Goal: Information Seeking & Learning: Check status

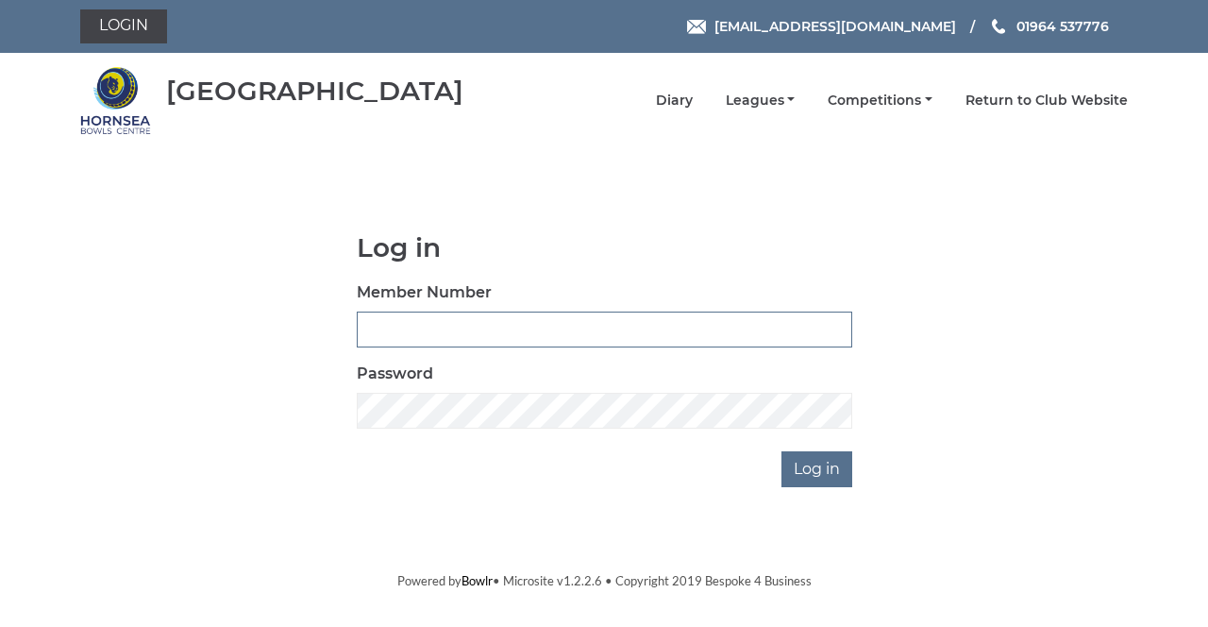
click at [404, 323] on input "Member Number" at bounding box center [605, 329] width 496 height 36
type input "0865"
click at [782, 451] on input "Log in" at bounding box center [817, 469] width 71 height 36
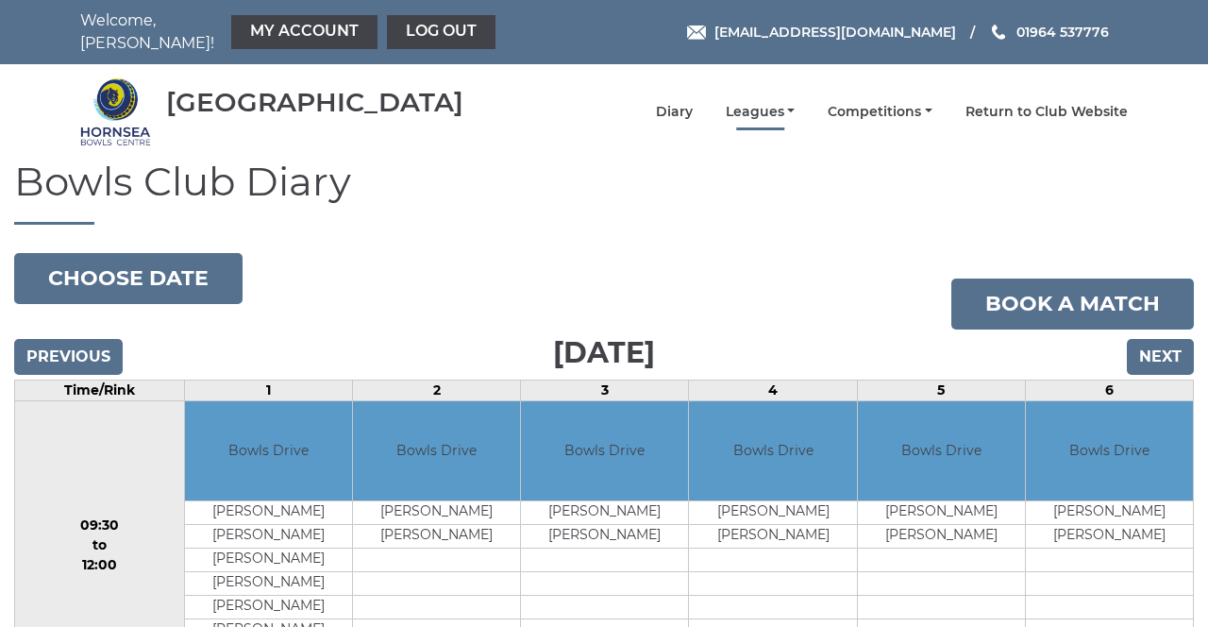
click at [745, 103] on link "Leagues" at bounding box center [761, 112] width 70 height 18
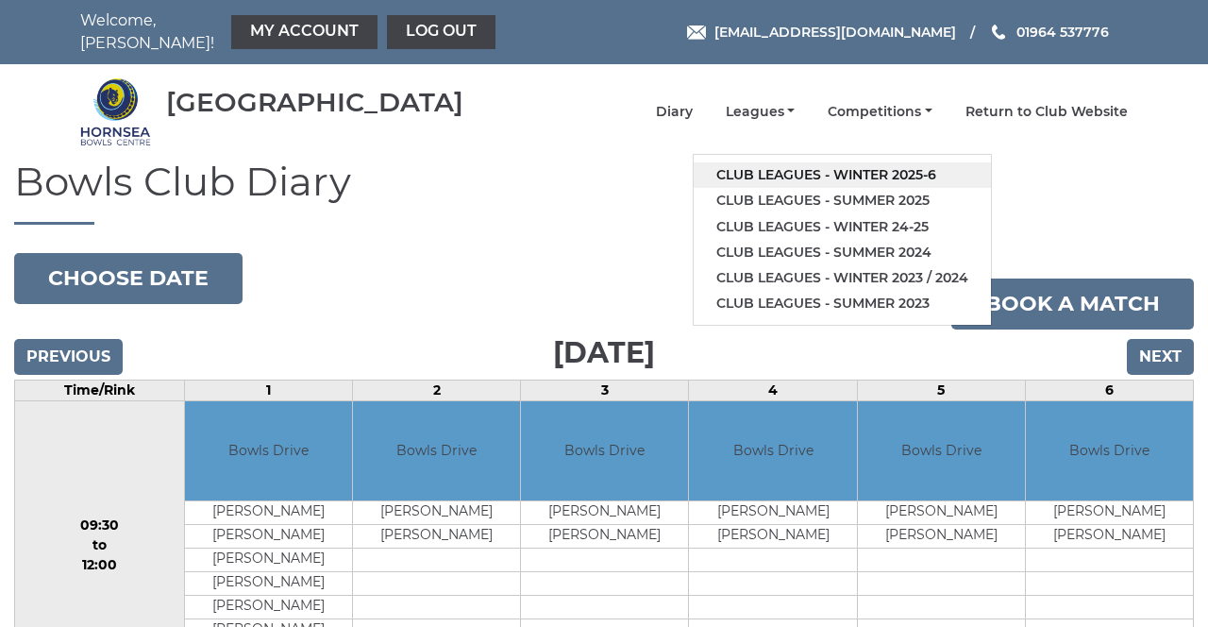
click at [739, 163] on link "Club leagues - Winter 2025-6" at bounding box center [842, 174] width 297 height 25
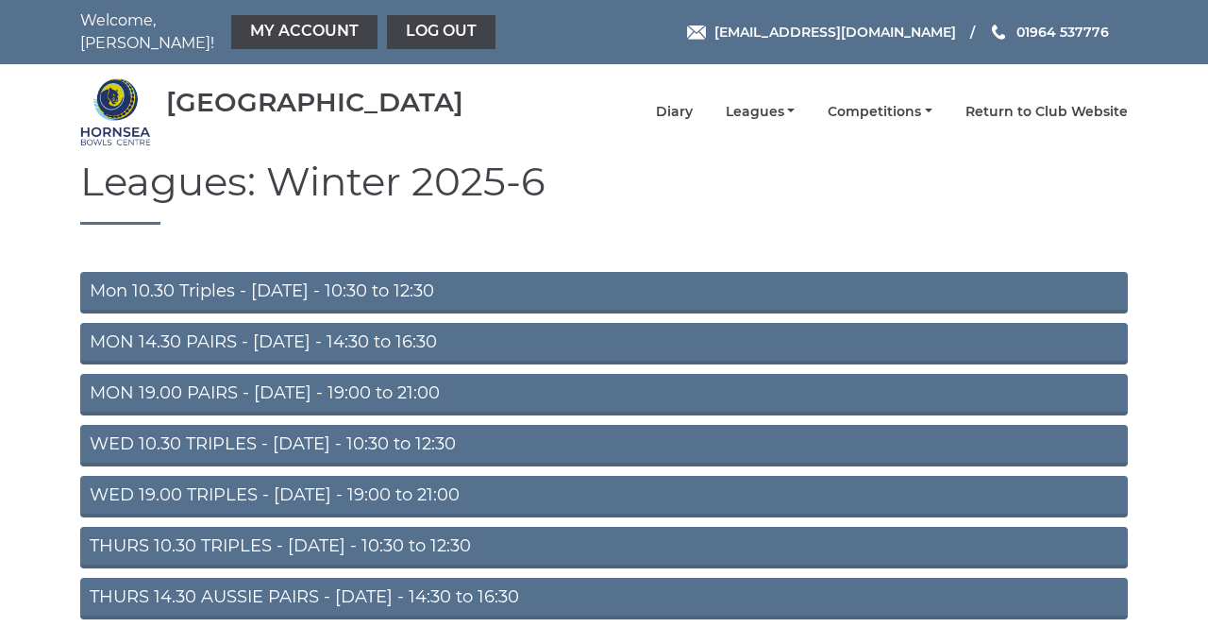
click at [111, 541] on link "THURS 10.30 TRIPLES - Thursday - 10:30 to 12:30" at bounding box center [604, 548] width 1048 height 42
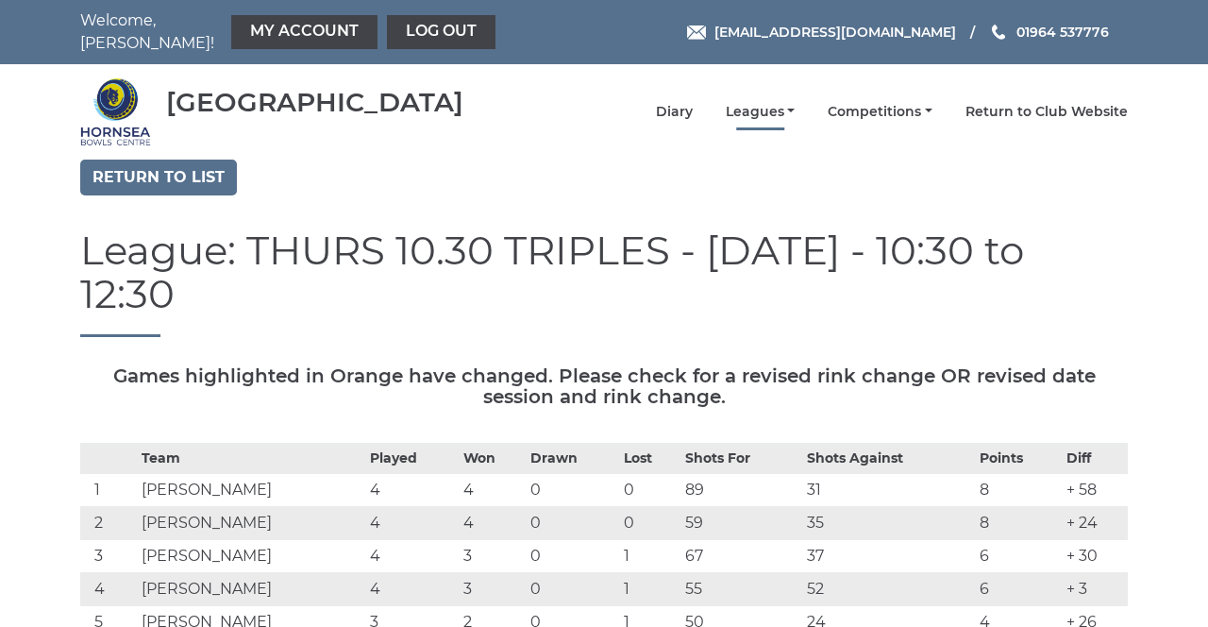
click at [758, 105] on link "Leagues" at bounding box center [761, 112] width 70 height 18
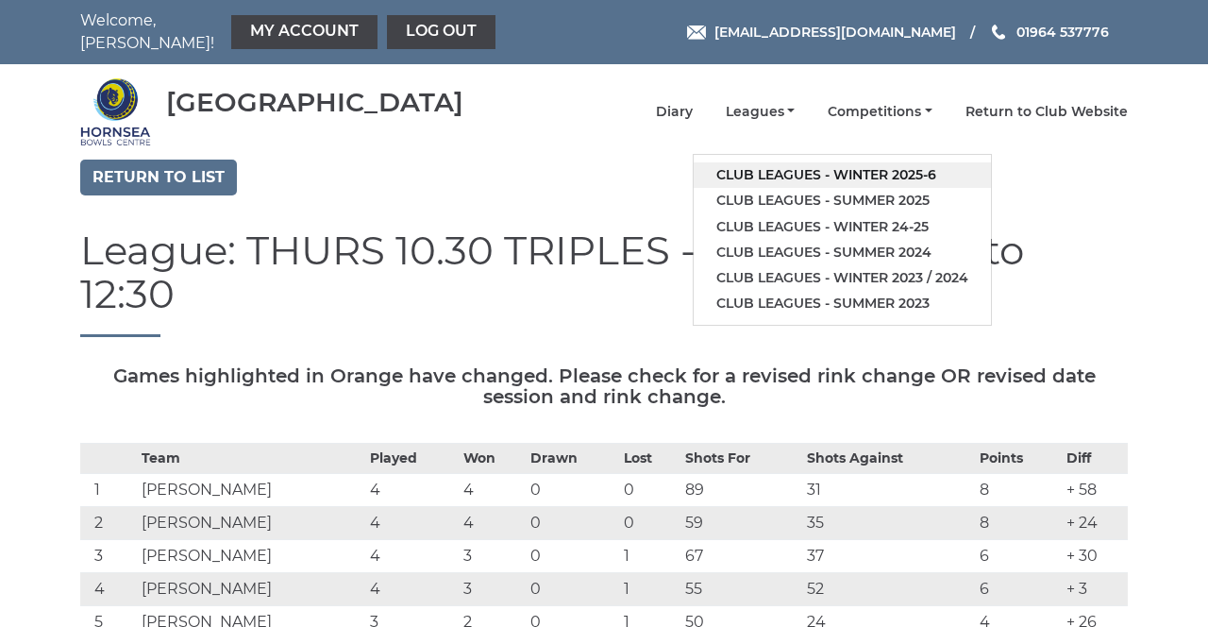
click at [770, 167] on link "Club leagues - Winter 2025-6" at bounding box center [842, 174] width 297 height 25
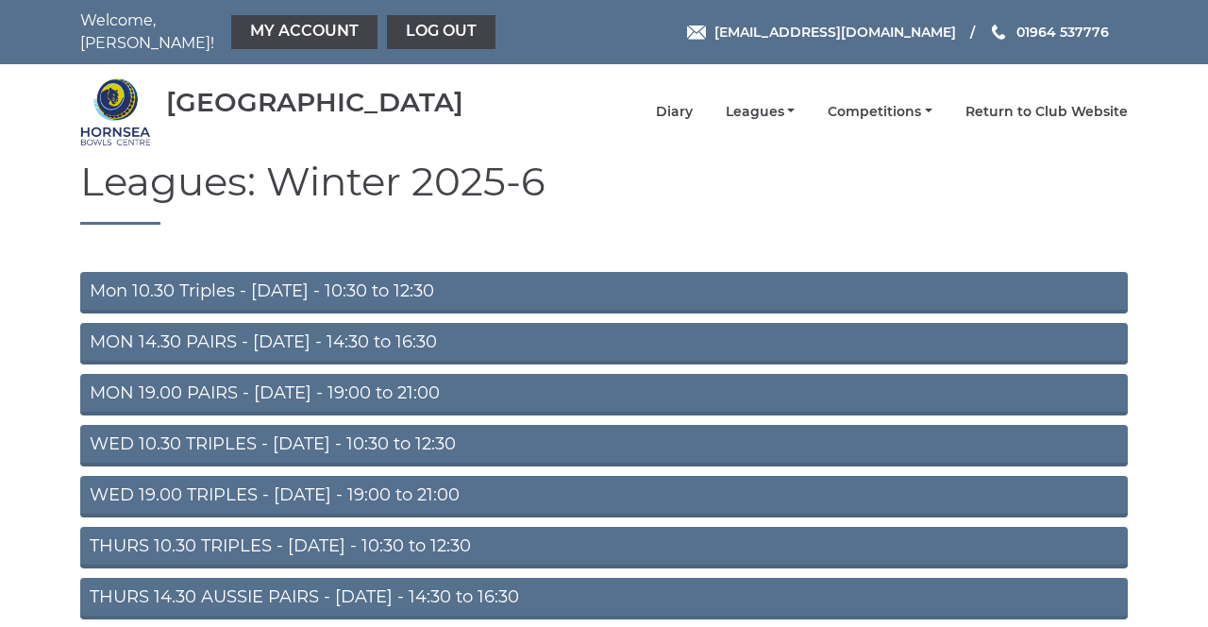
click at [109, 283] on link "Mon 10.30 Triples - [DATE] - 10:30 to 12:30" at bounding box center [604, 293] width 1048 height 42
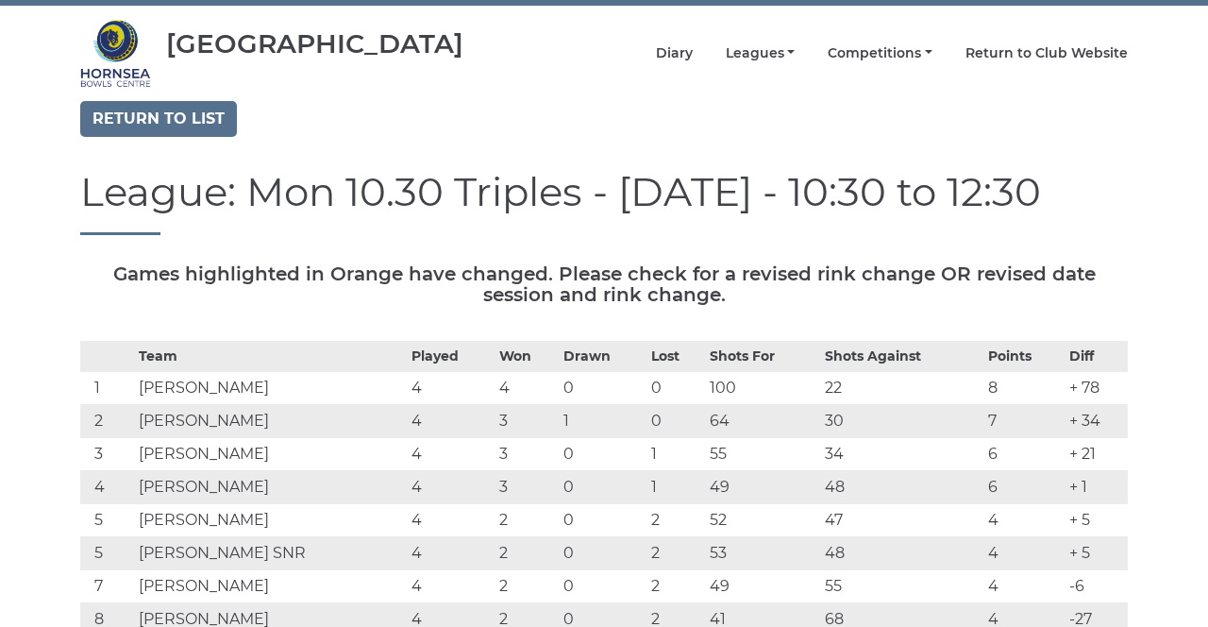
scroll to position [56, 0]
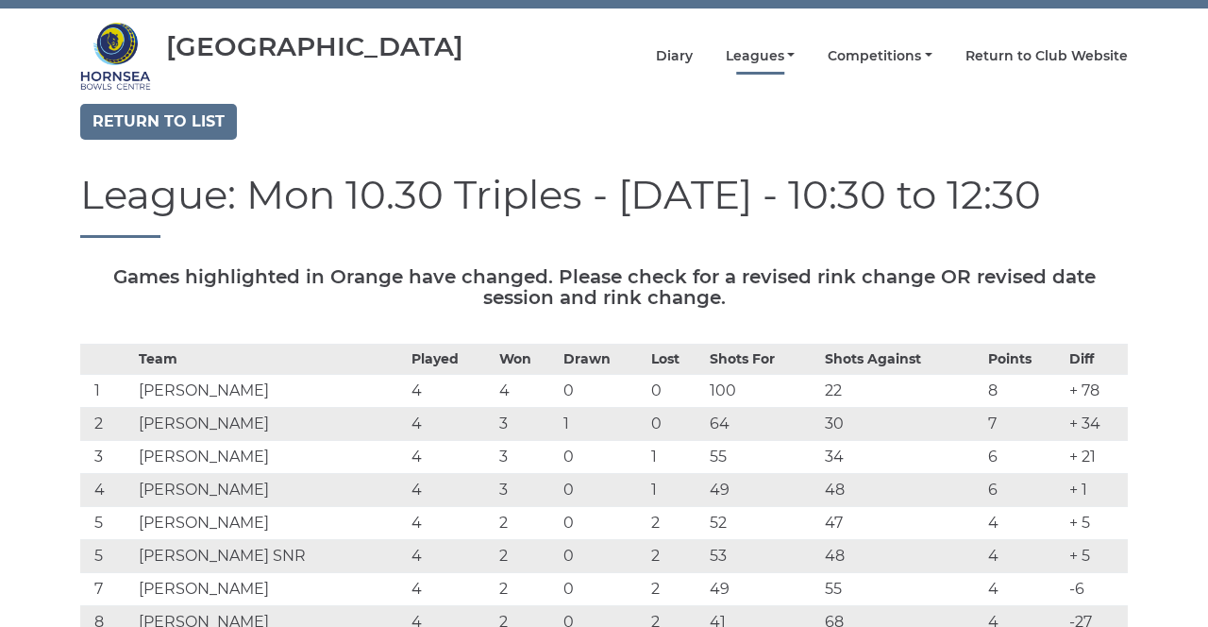
click at [766, 47] on link "Leagues" at bounding box center [761, 56] width 70 height 18
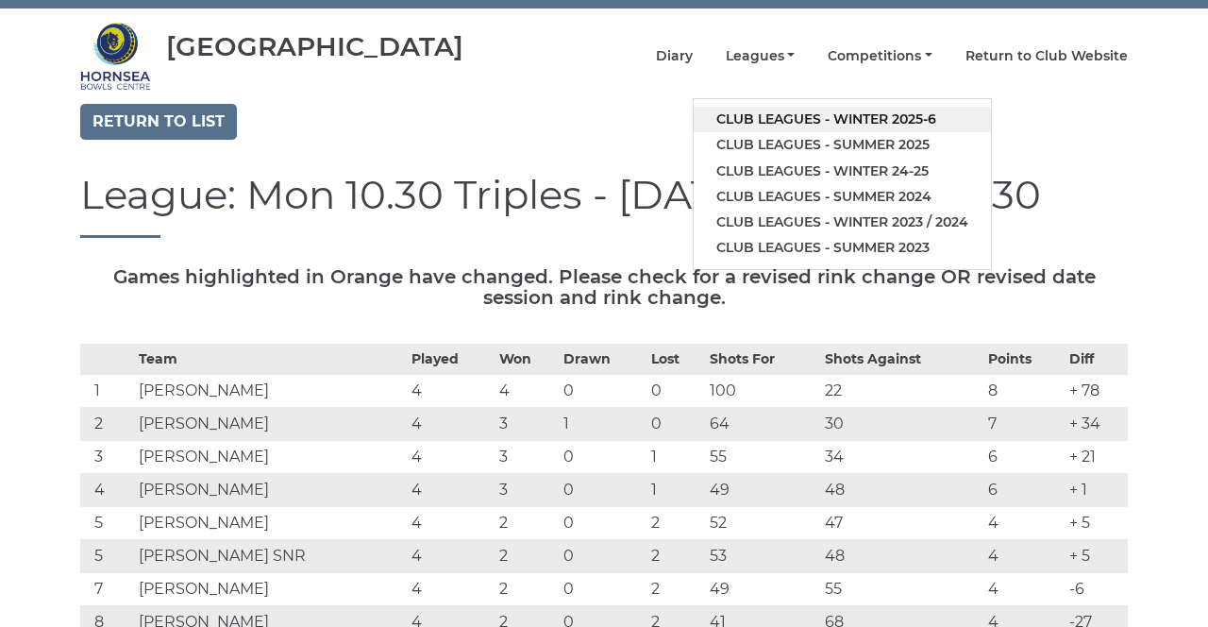
click at [740, 109] on link "Club leagues - Winter 2025-6" at bounding box center [842, 119] width 297 height 25
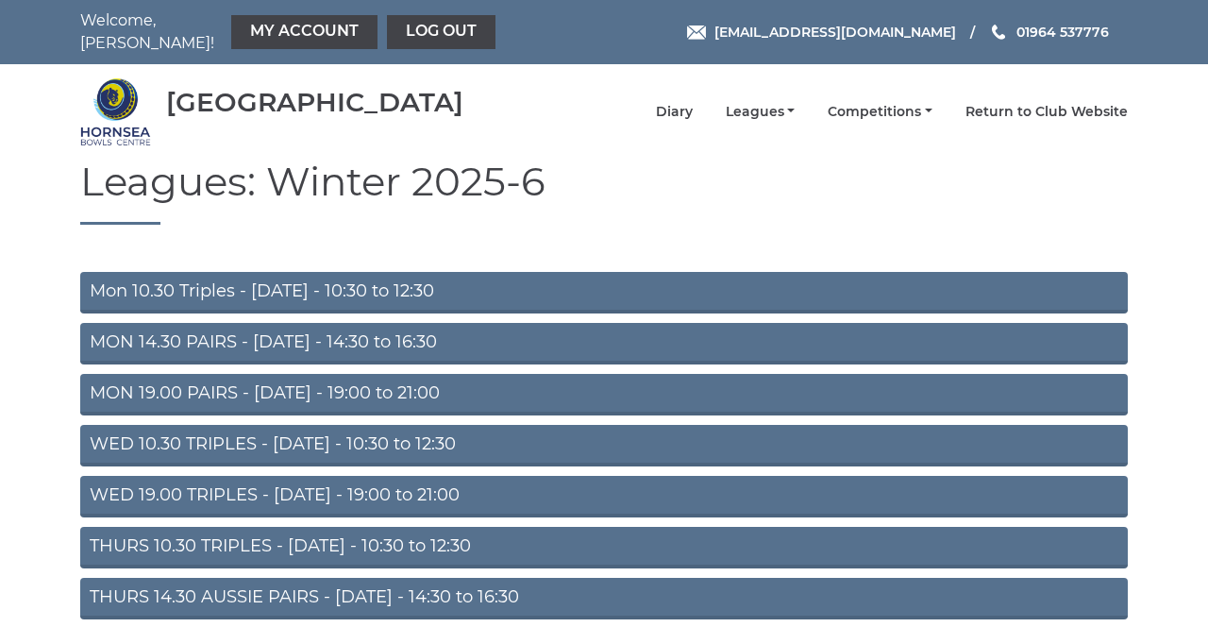
click at [132, 431] on link "WED 10.30 TRIPLES - [DATE] - 10:30 to 12:30" at bounding box center [604, 446] width 1048 height 42
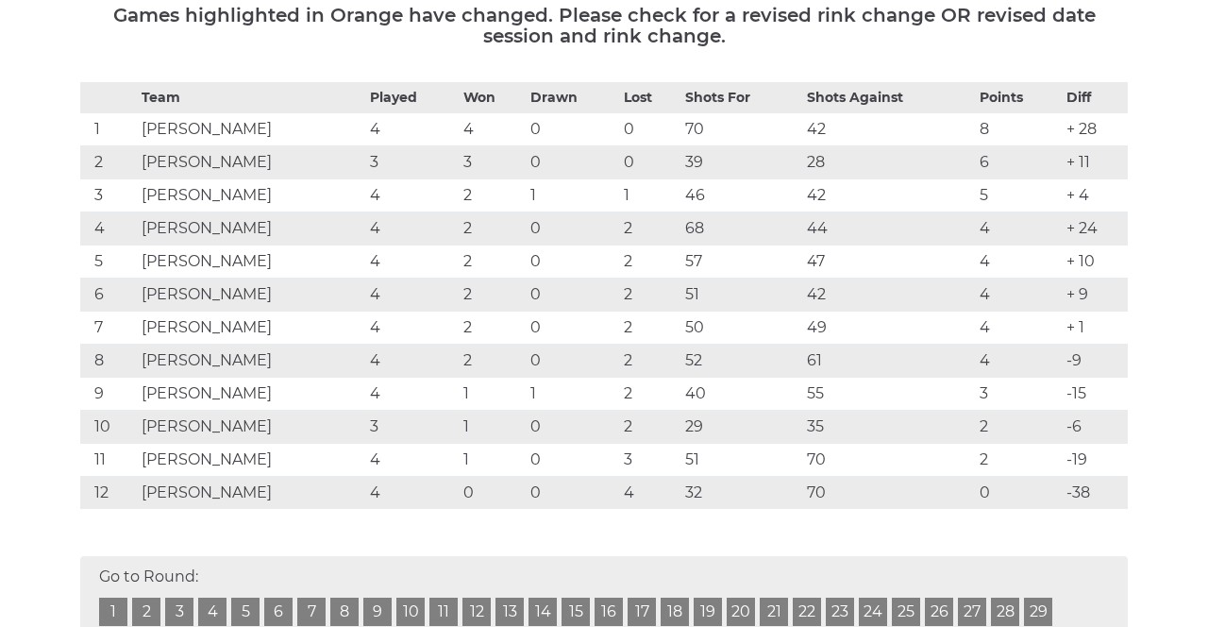
scroll to position [326, 0]
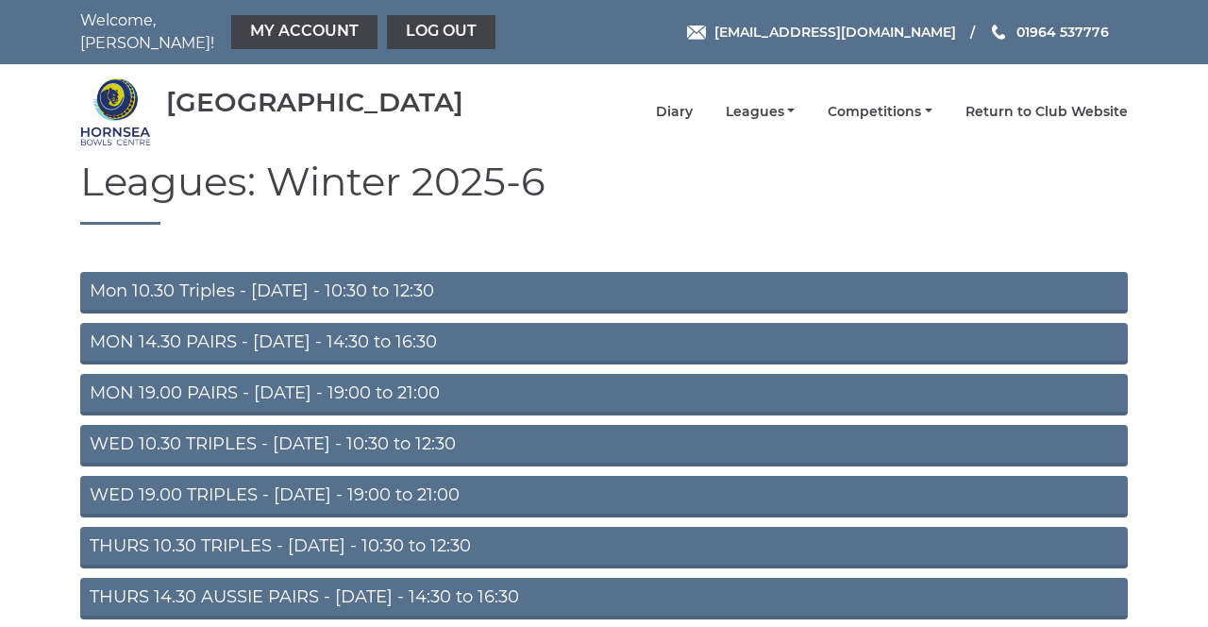
click at [131, 536] on link "THURS 10.30 TRIPLES - [DATE] - 10:30 to 12:30" at bounding box center [604, 548] width 1048 height 42
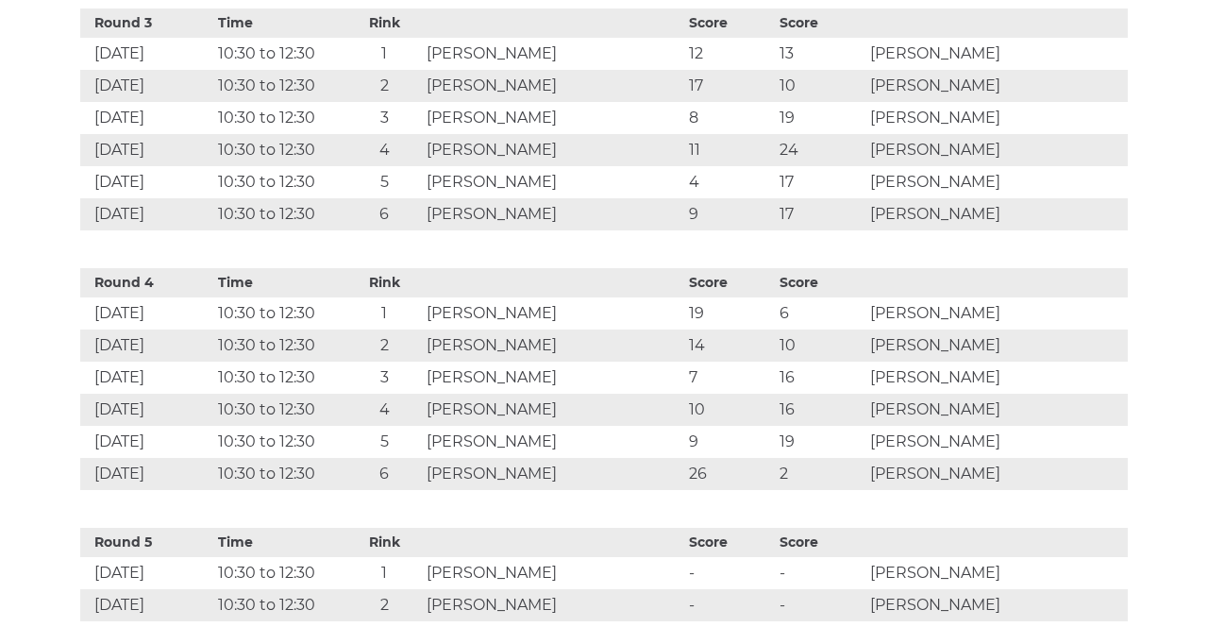
scroll to position [1541, 0]
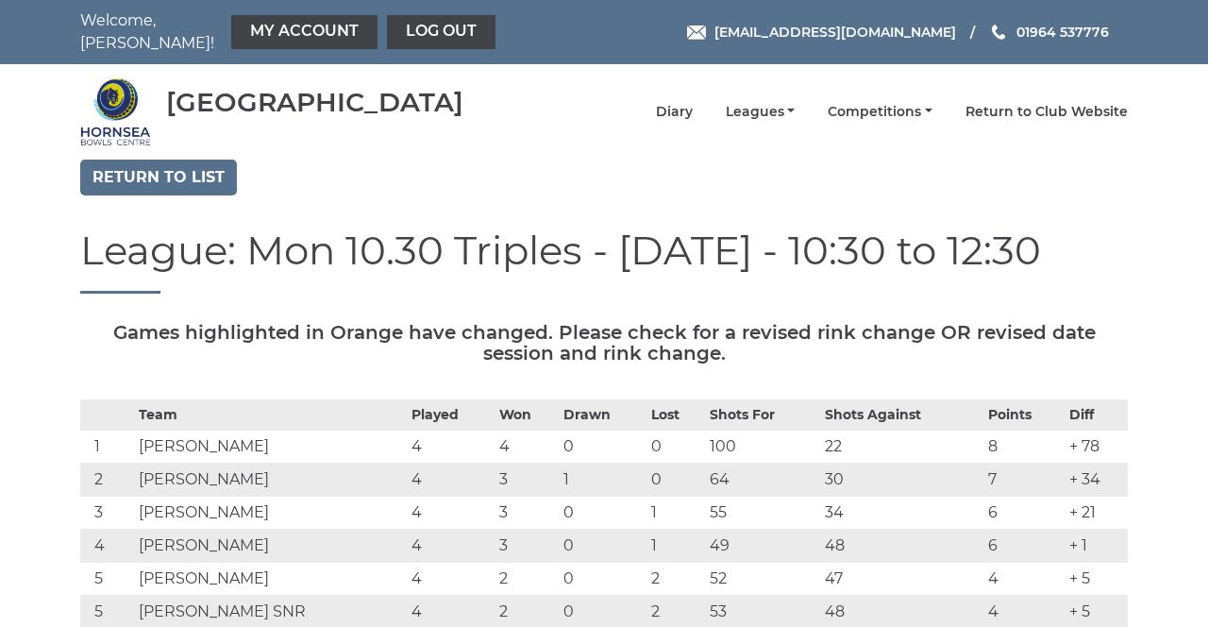
scroll to position [56, 0]
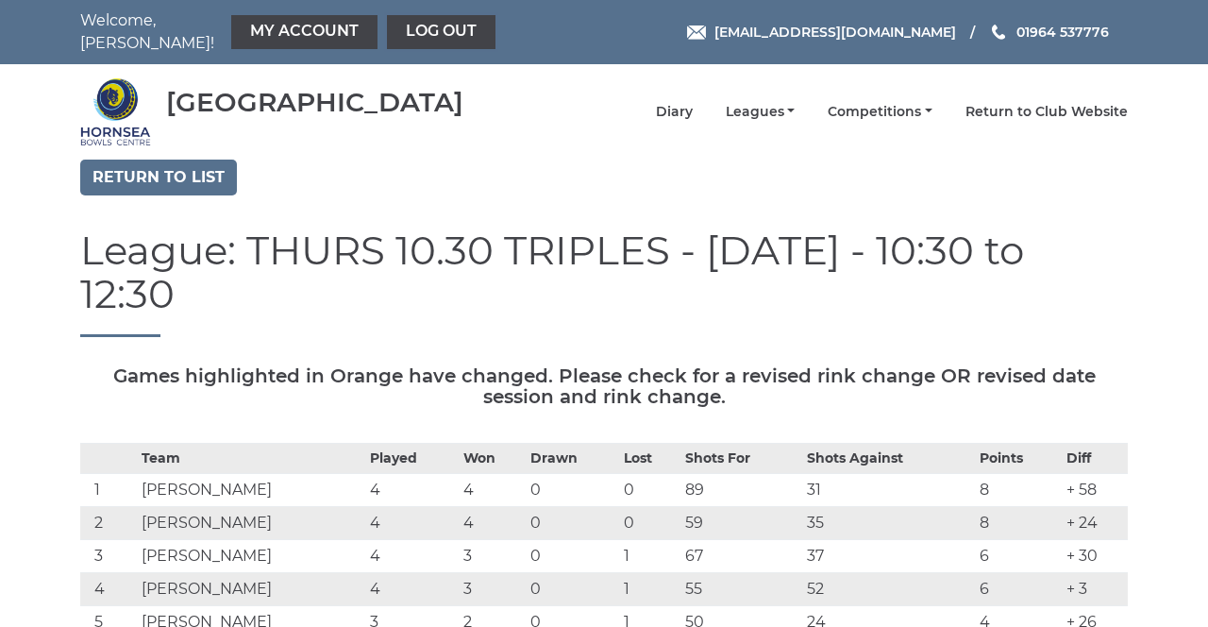
click at [425, 28] on link "Log out" at bounding box center [441, 32] width 109 height 34
